Goal: Information Seeking & Learning: Learn about a topic

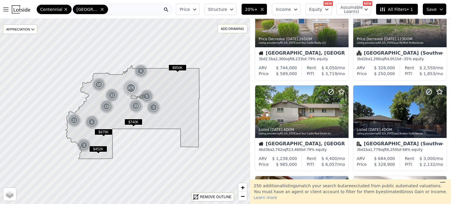
scroll to position [6, 0]
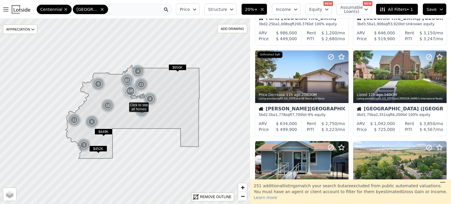
scroll to position [72, 0]
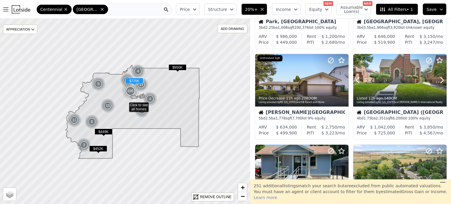
click at [438, 80] on icon at bounding box center [442, 80] width 9 height 9
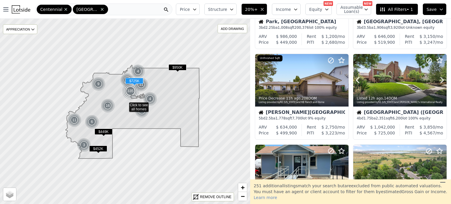
click at [438, 80] on icon at bounding box center [442, 80] width 9 height 9
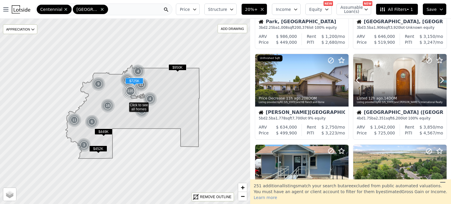
click at [438, 80] on icon at bounding box center [442, 80] width 9 height 9
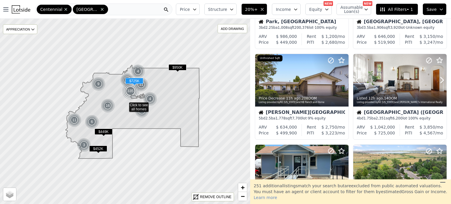
click at [438, 80] on icon at bounding box center [442, 80] width 9 height 9
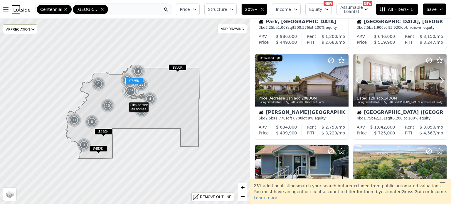
click at [438, 80] on icon at bounding box center [442, 80] width 9 height 9
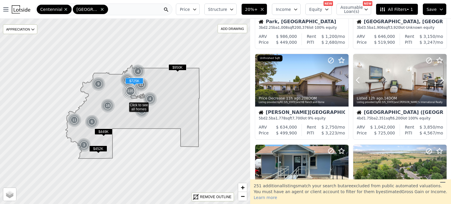
click at [438, 80] on icon at bounding box center [442, 80] width 9 height 9
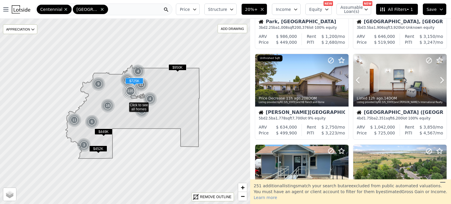
click at [438, 80] on icon at bounding box center [442, 80] width 9 height 9
